Goal: Information Seeking & Learning: Learn about a topic

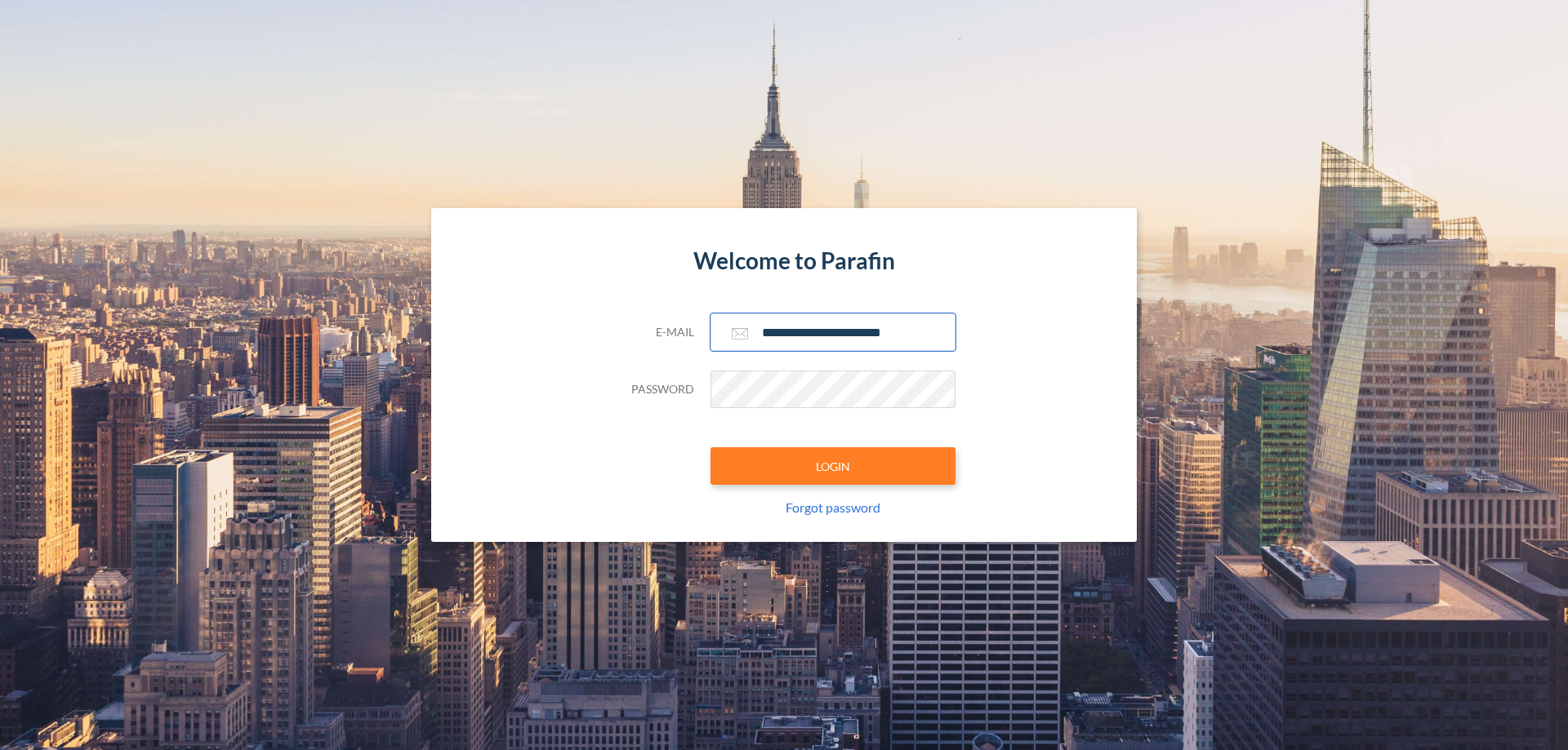
type input "**********"
click at [834, 467] on button "LOGIN" at bounding box center [833, 466] width 245 height 38
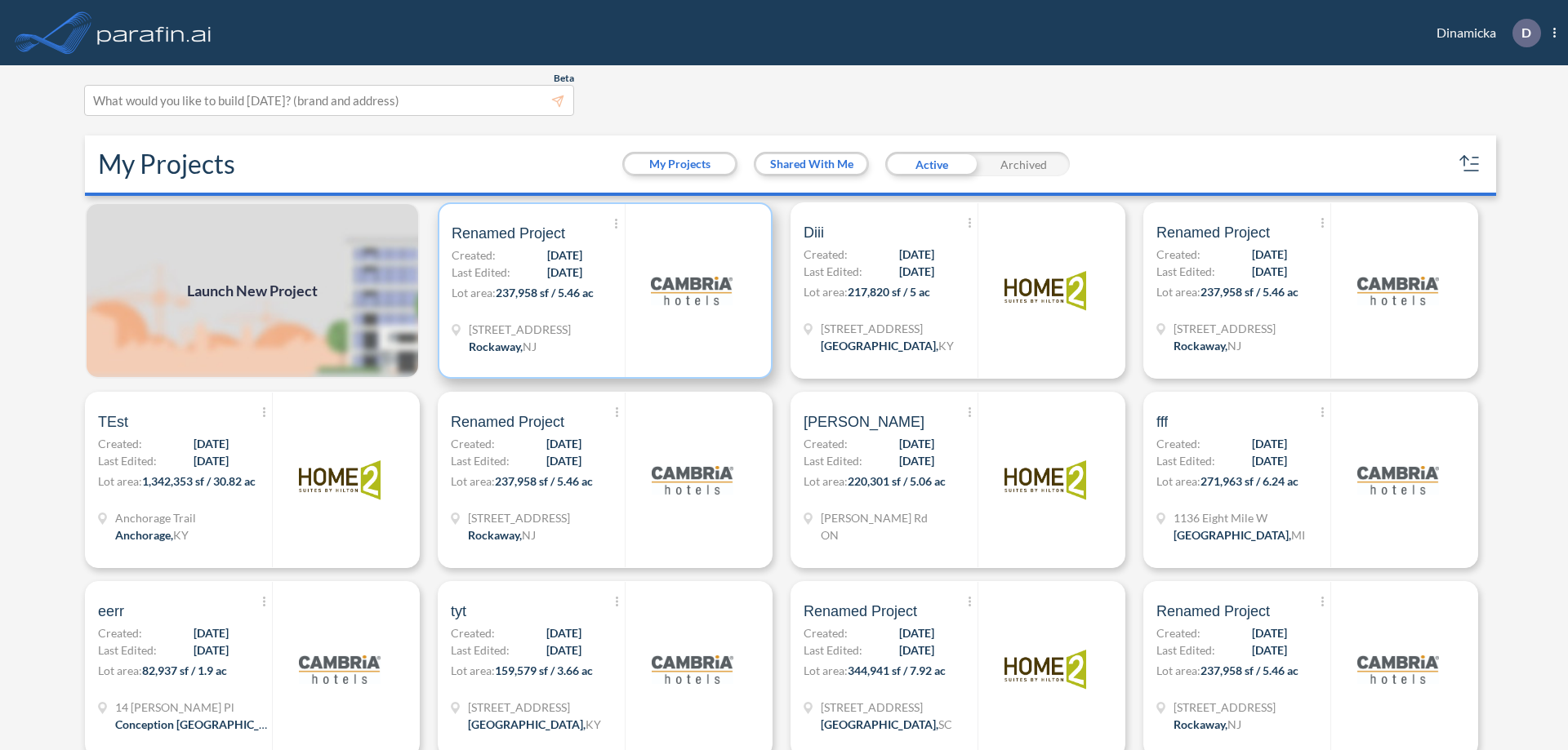
scroll to position [4, 0]
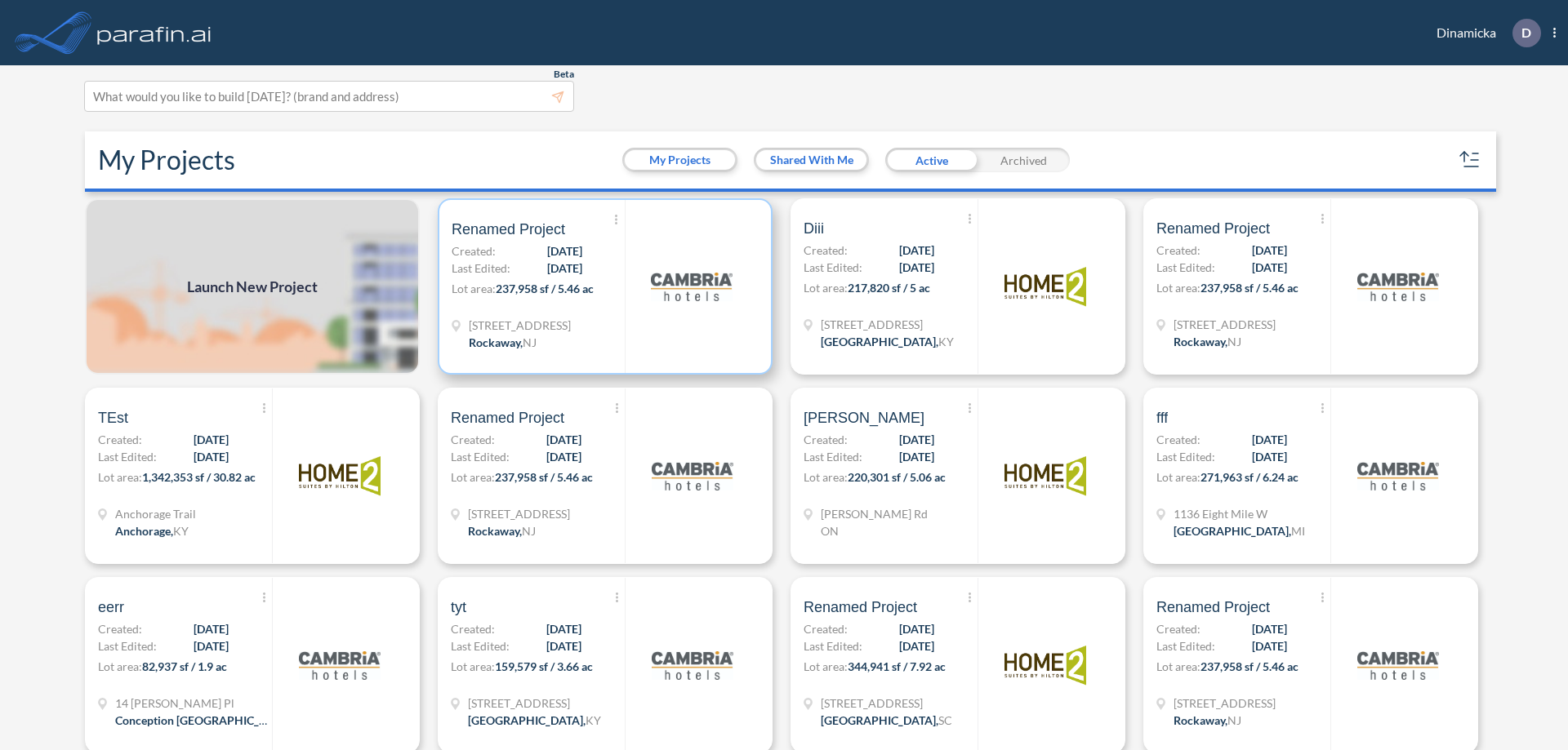
click at [602, 287] on p "Lot area: 237,958 sf / 5.46 ac" at bounding box center [538, 292] width 173 height 24
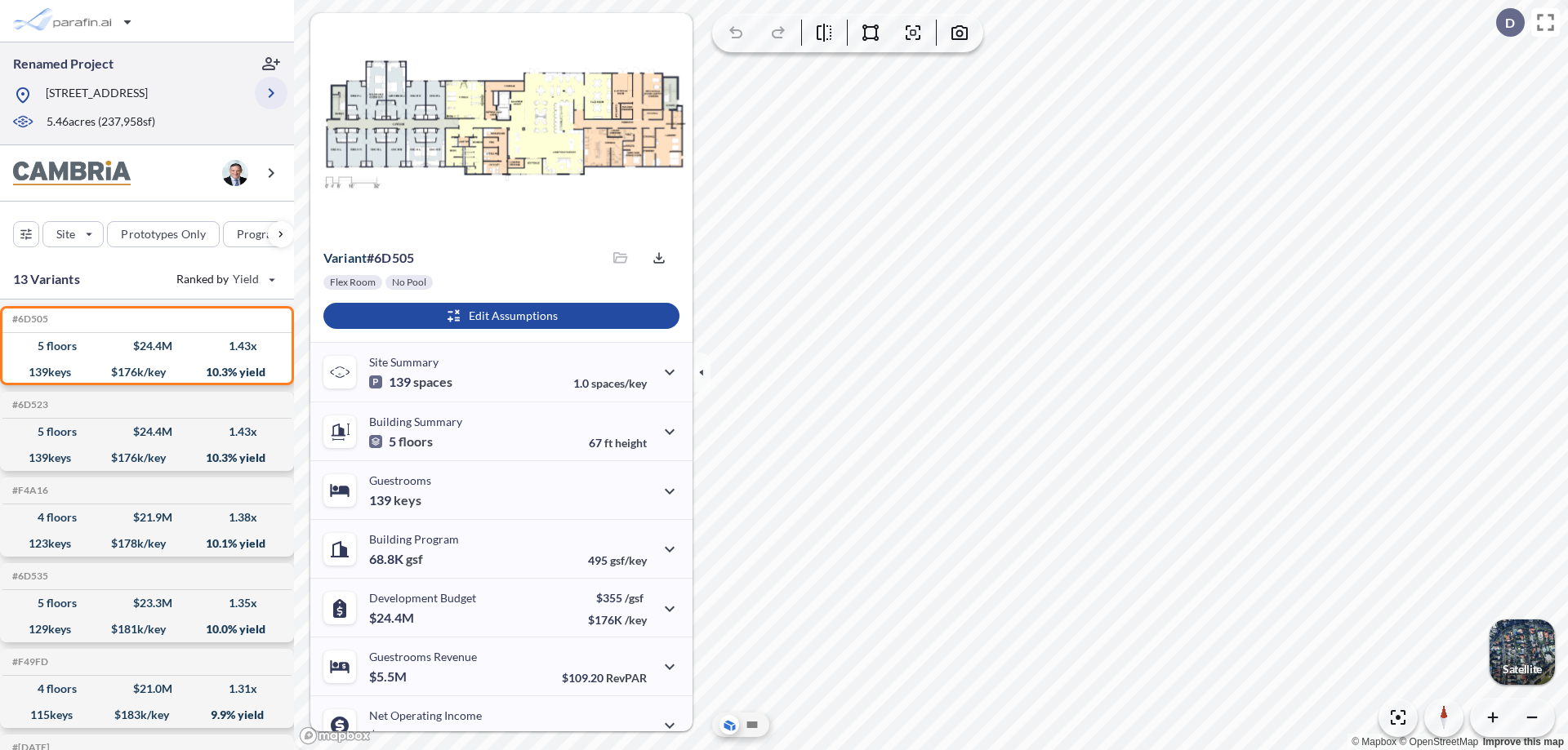
click at [271, 94] on icon "button" at bounding box center [270, 93] width 19 height 19
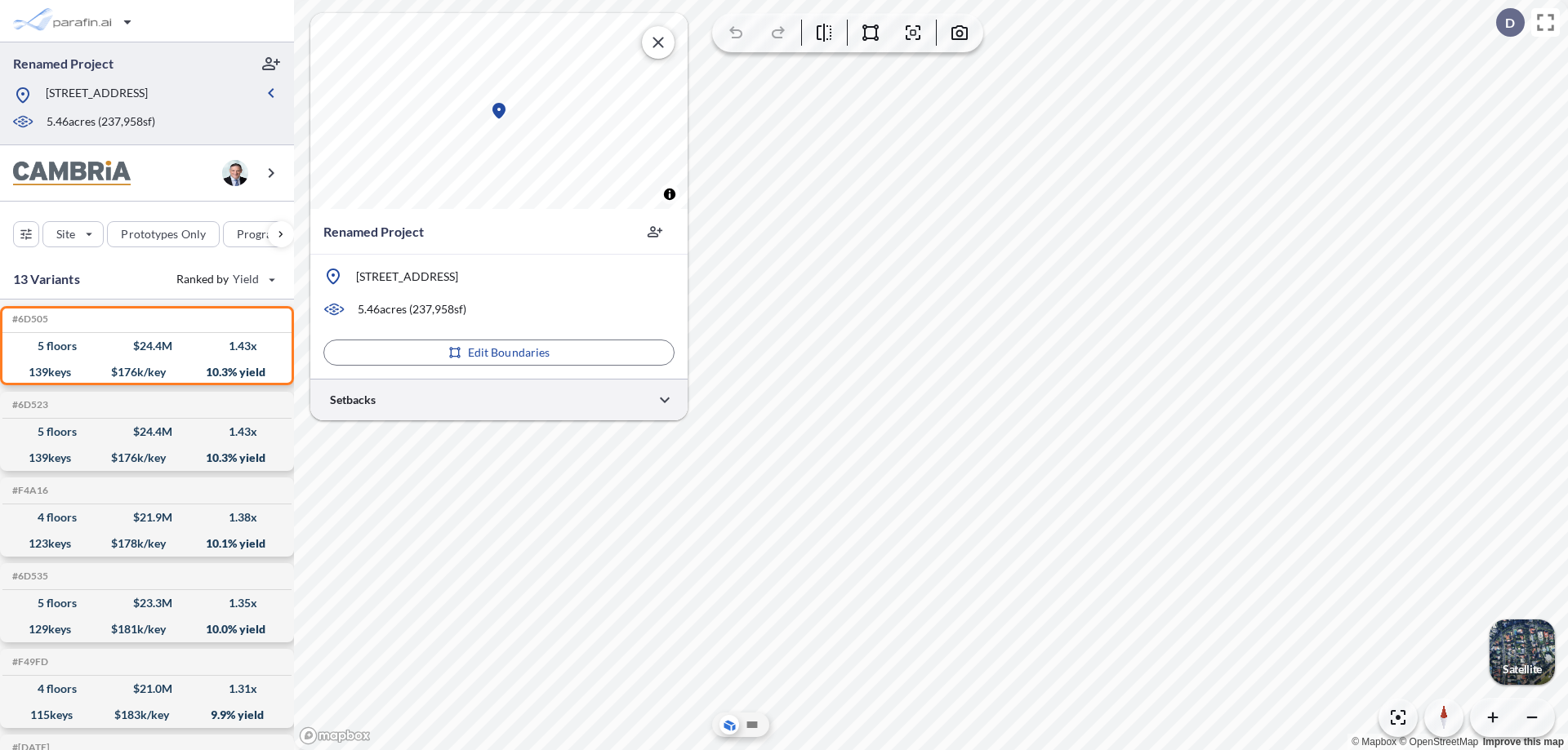
click at [499, 399] on div at bounding box center [498, 399] width 377 height 42
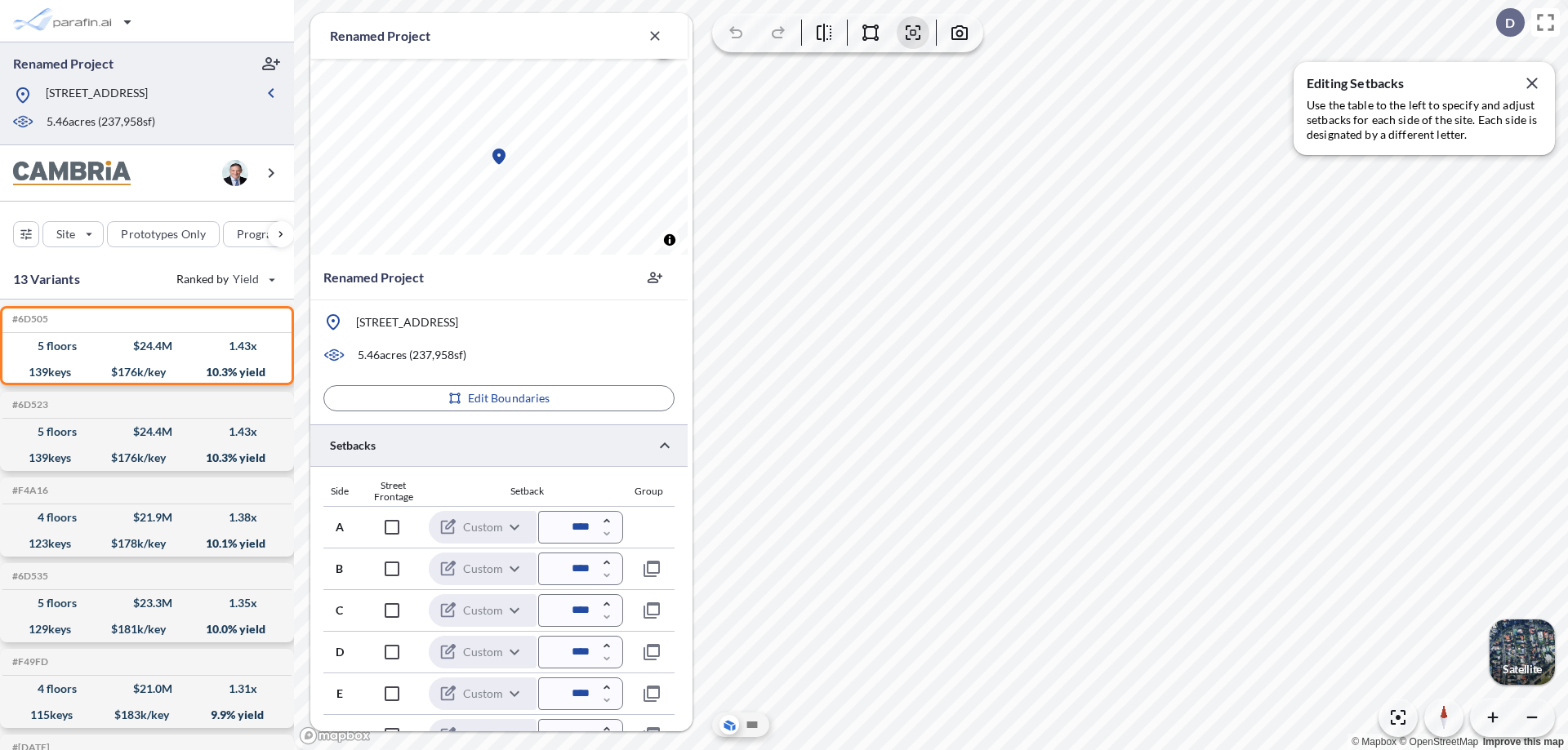
scroll to position [395, 0]
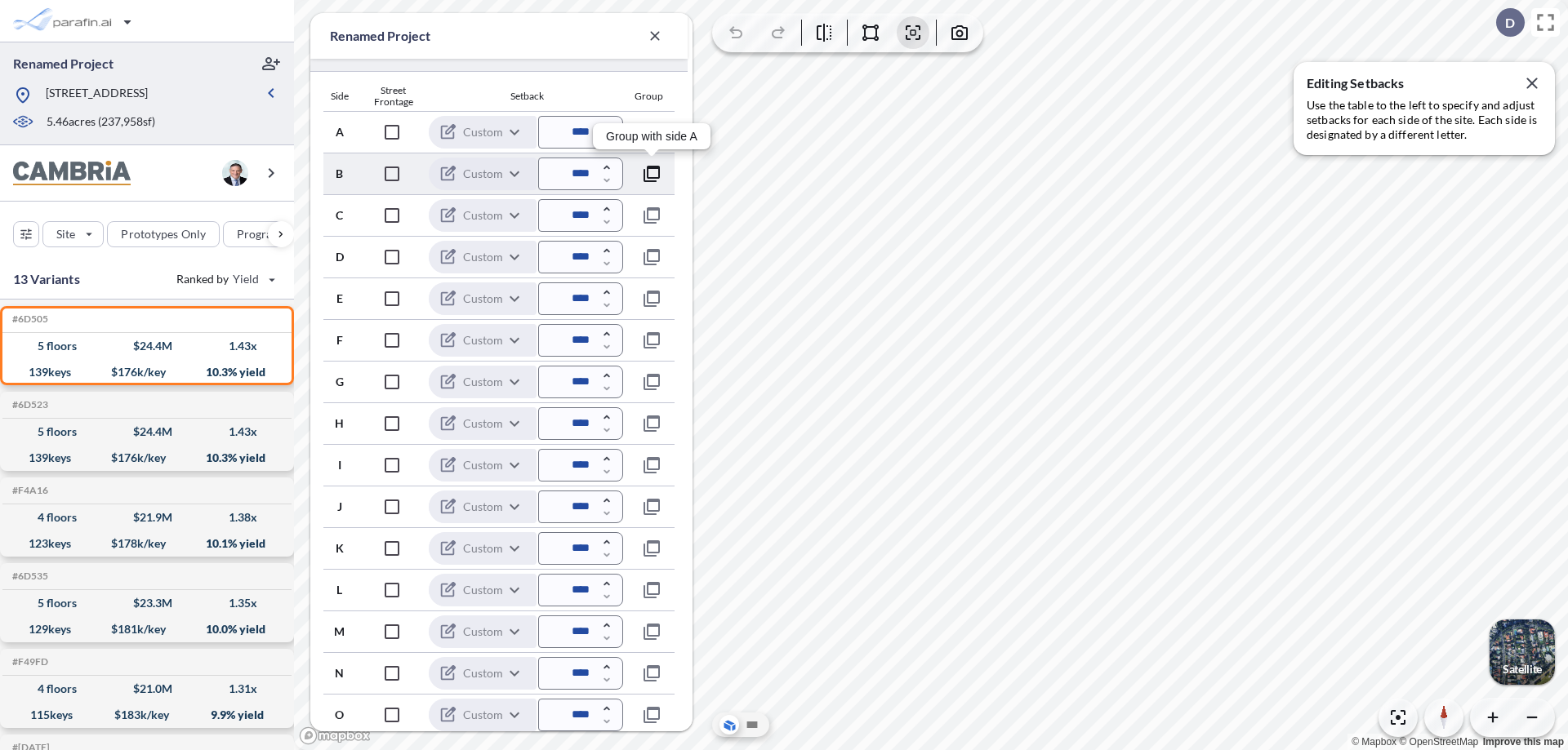
click at [652, 173] on icon "button" at bounding box center [651, 173] width 19 height 19
